Goal: Information Seeking & Learning: Learn about a topic

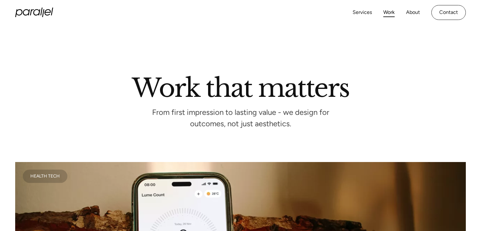
scroll to position [475, 0]
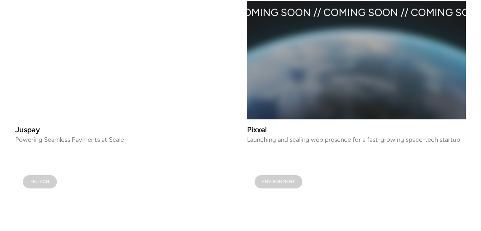
scroll to position [760, 0]
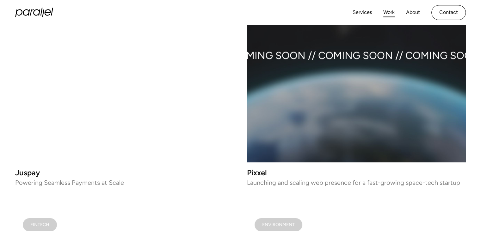
click at [131, 95] on video at bounding box center [124, 52] width 219 height 219
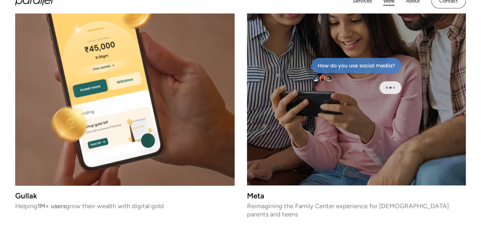
scroll to position [2329, 0]
